Goal: Navigation & Orientation: Find specific page/section

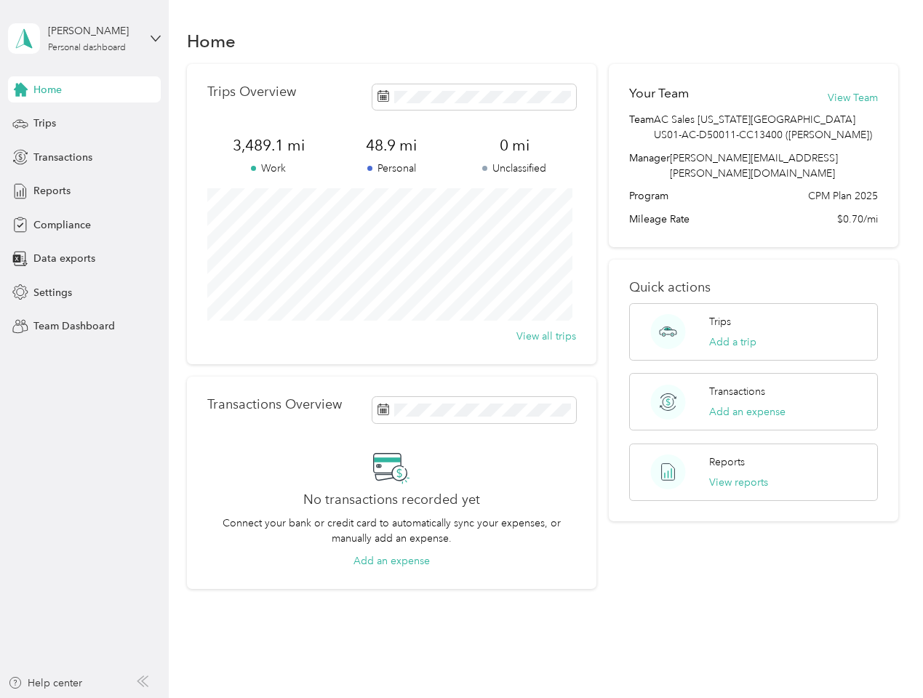
click at [461, 349] on div "Trips Overview 3,489.1 mi Work 48.9 mi Personal 0 mi Unclassified View all trips" at bounding box center [391, 214] width 409 height 300
click at [84, 39] on div "[PERSON_NAME]" at bounding box center [93, 30] width 91 height 15
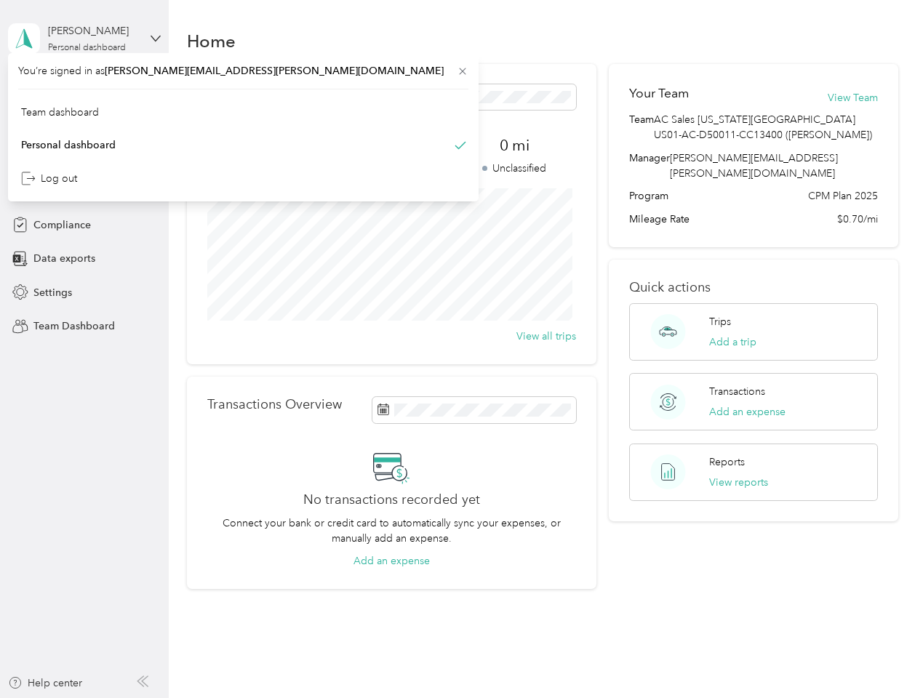
click at [20, 89] on div "You’re signed in as [PERSON_NAME][EMAIL_ADDRESS][PERSON_NAME][DOMAIN_NAME] Team…" at bounding box center [243, 127] width 470 height 148
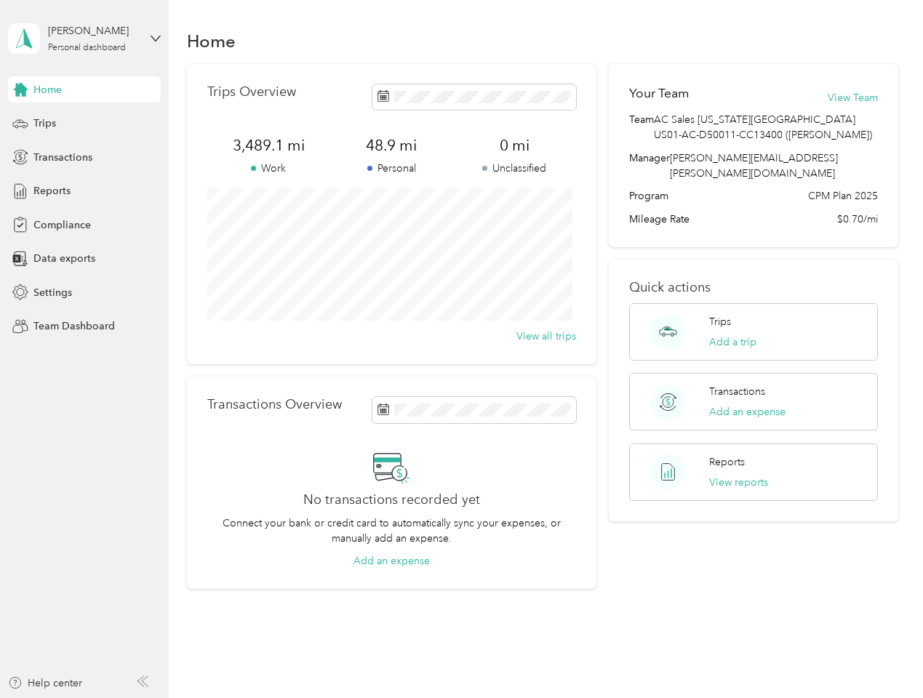
click at [84, 124] on div "Trips" at bounding box center [84, 124] width 153 height 26
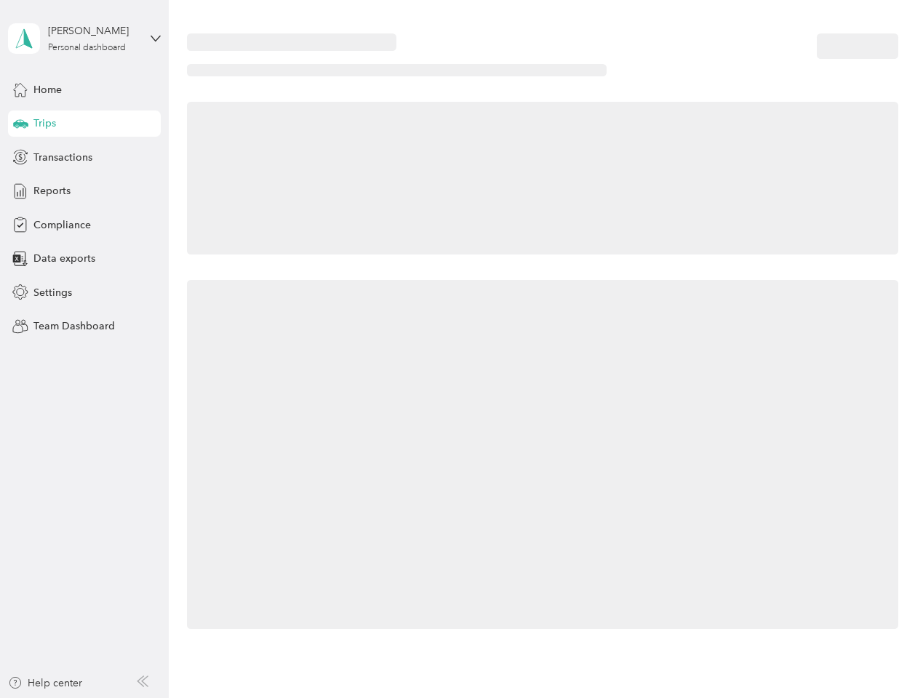
click at [20, 124] on icon at bounding box center [20, 122] width 15 height 7
click at [84, 157] on span "Transactions" at bounding box center [62, 157] width 59 height 15
click at [20, 157] on icon at bounding box center [20, 157] width 16 height 16
click at [84, 191] on div "Reports" at bounding box center [84, 191] width 153 height 26
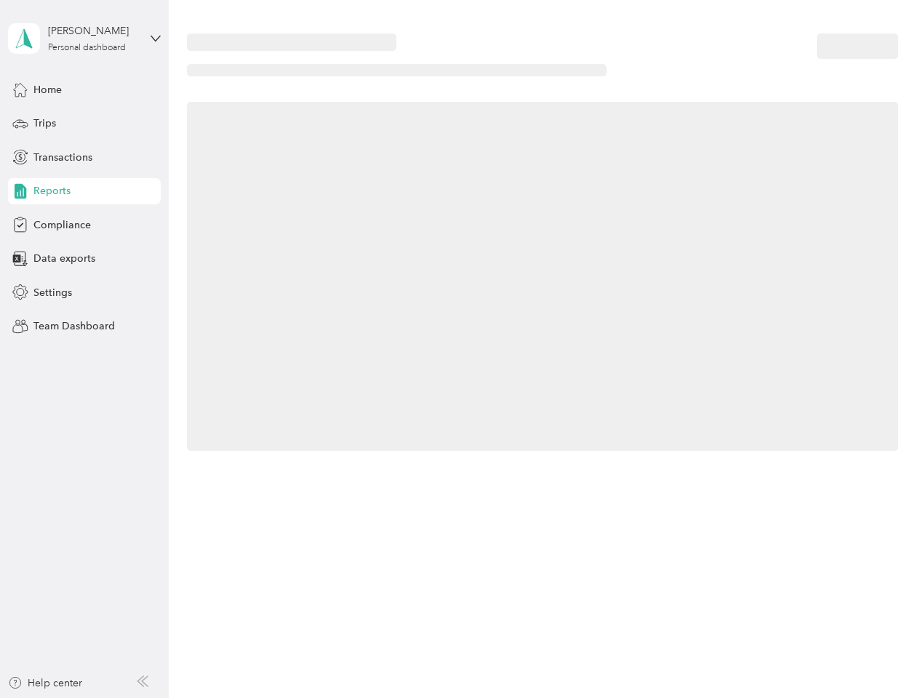
click at [20, 191] on icon at bounding box center [20, 191] width 16 height 16
